Goal: Check status

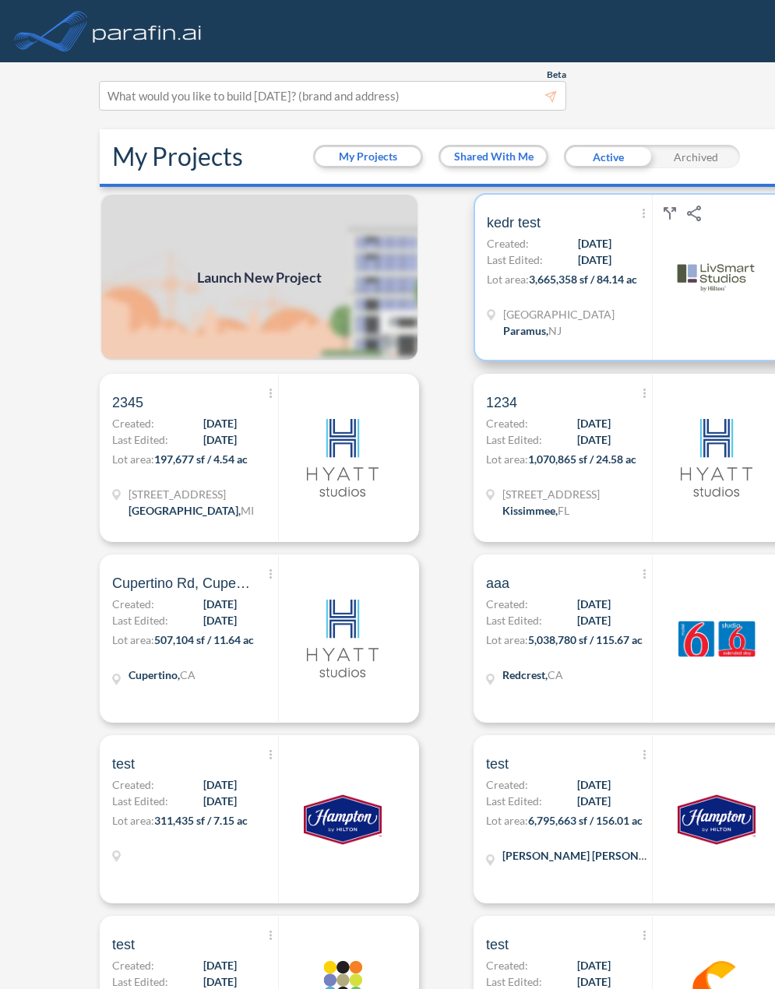
click at [534, 241] on p "Created: [DATE]" at bounding box center [549, 243] width 125 height 16
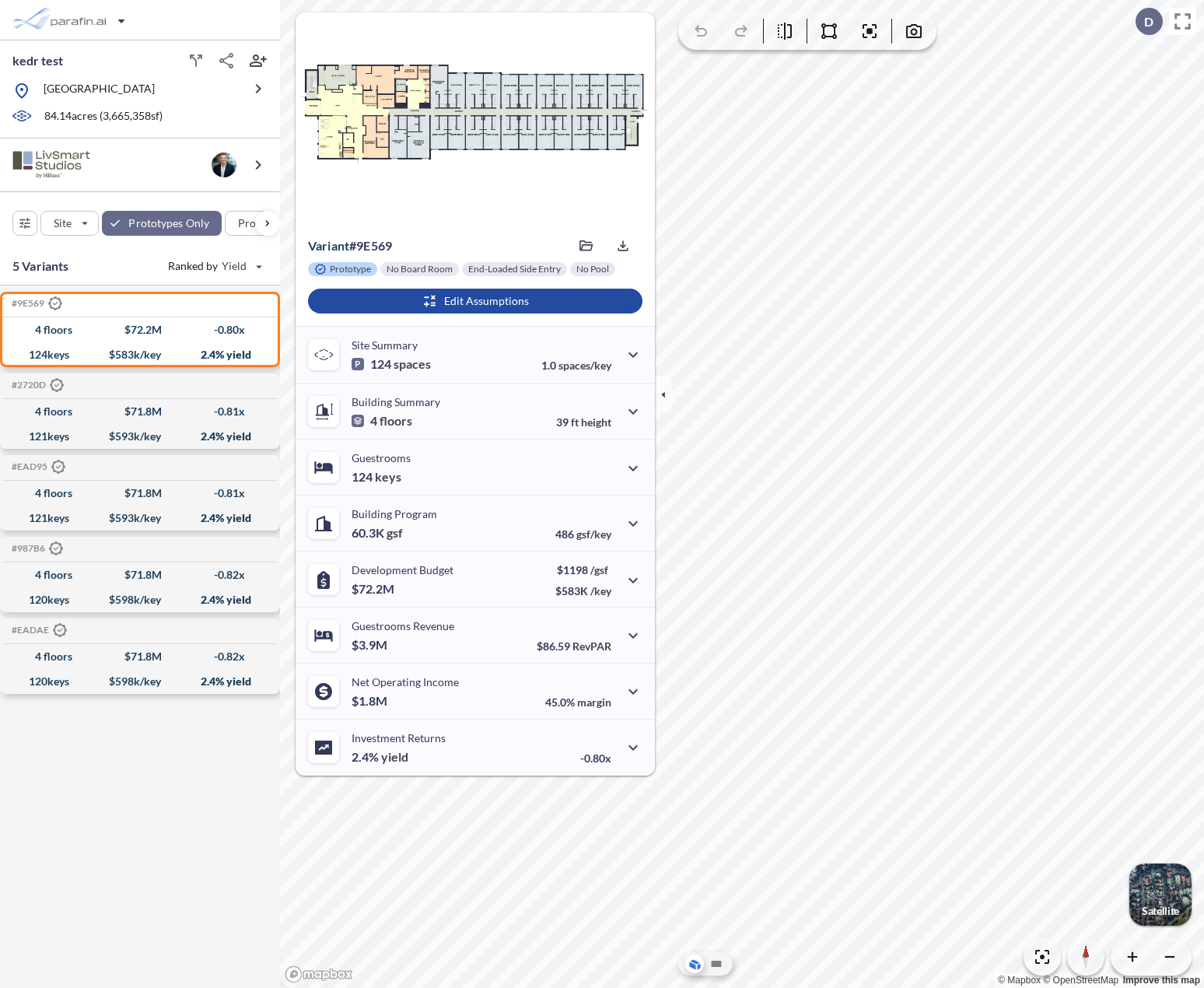
drag, startPoint x: 1151, startPoint y: 886, endPoint x: 1141, endPoint y: 907, distance: 23.3
click at [947, 886] on div "button" at bounding box center [1161, 894] width 62 height 62
